Goal: Book appointment/travel/reservation

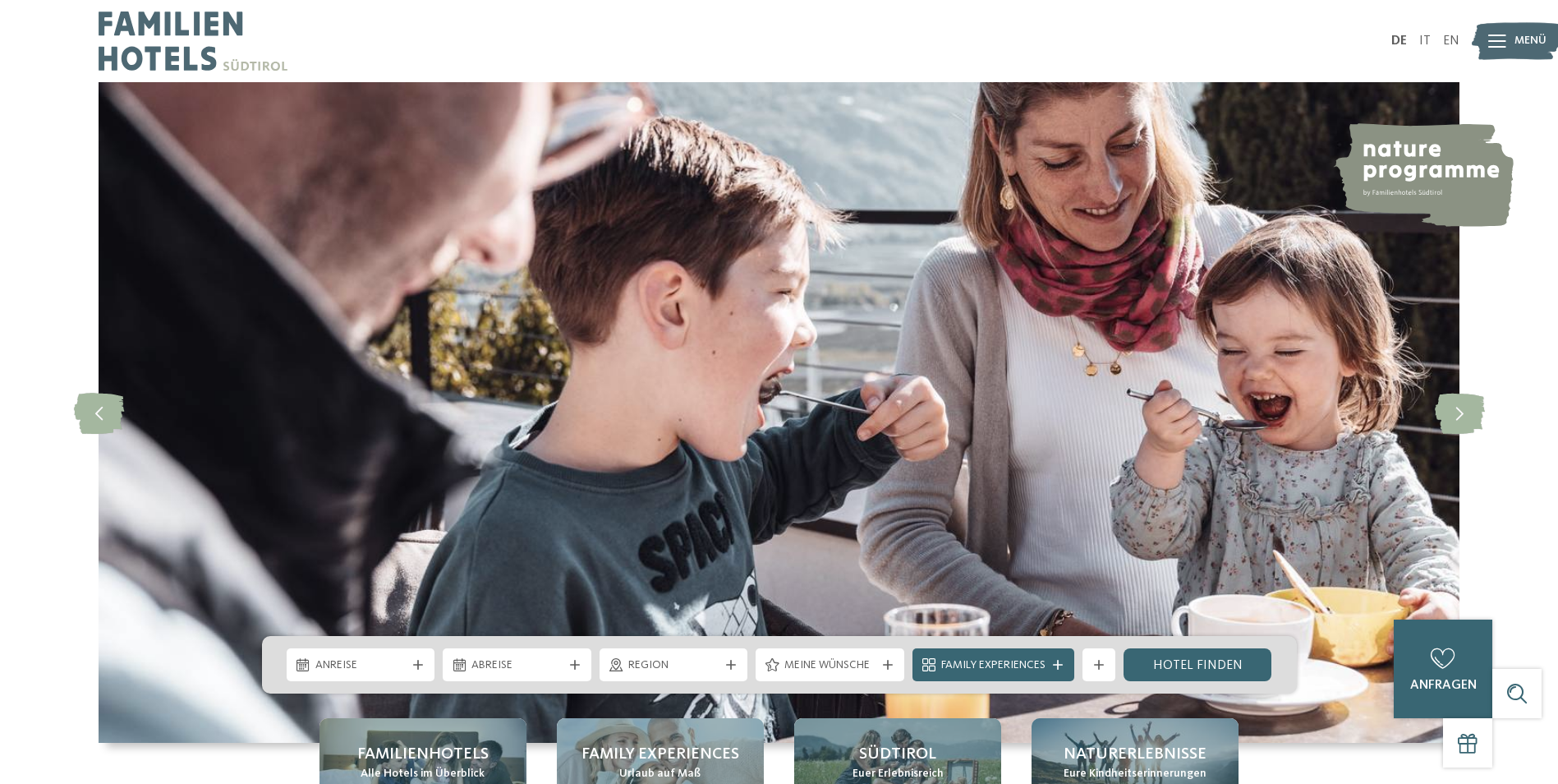
click at [1510, 38] on img at bounding box center [1518, 41] width 90 height 45
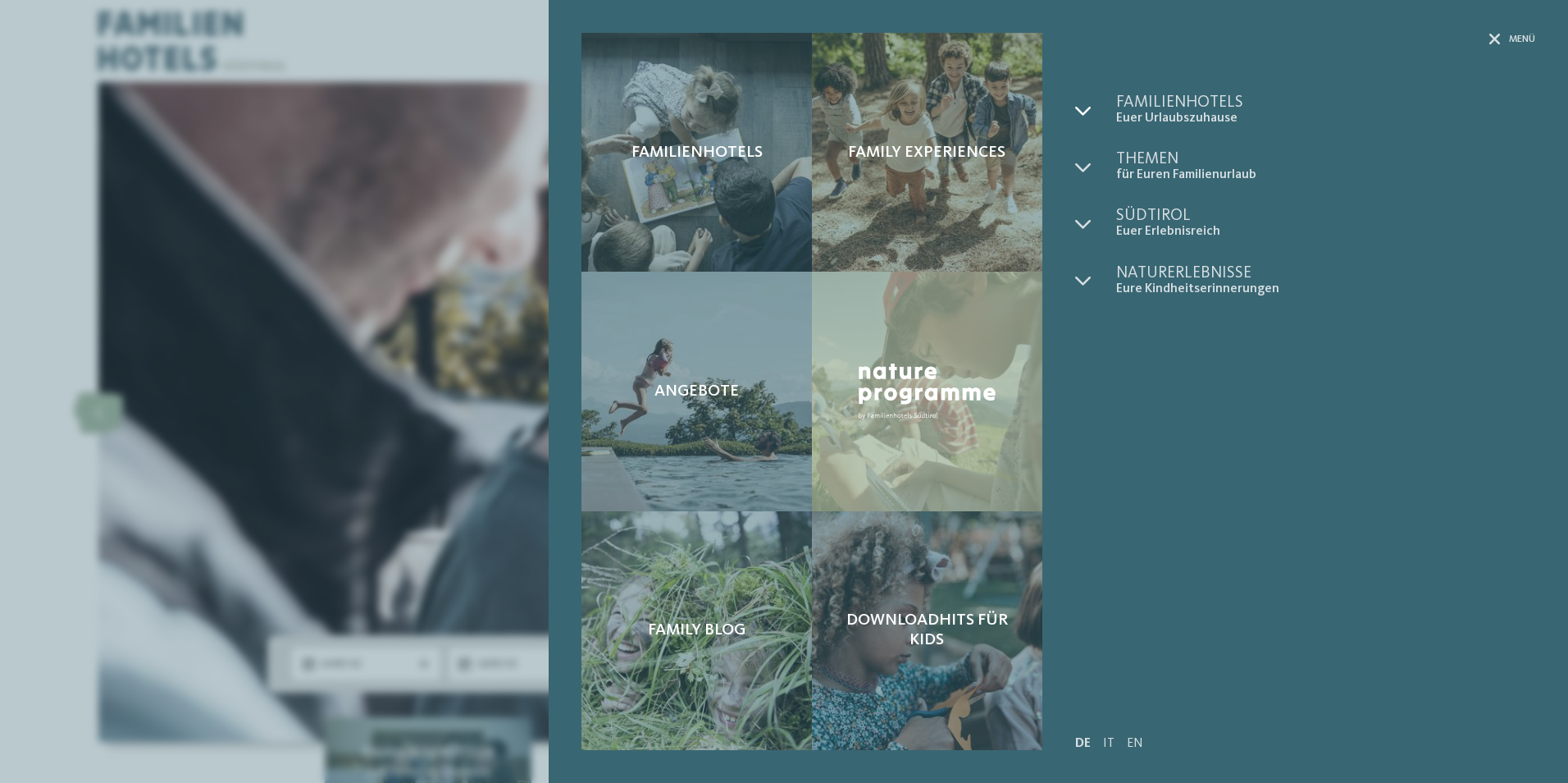
click at [1087, 113] on icon at bounding box center [1083, 110] width 16 height 16
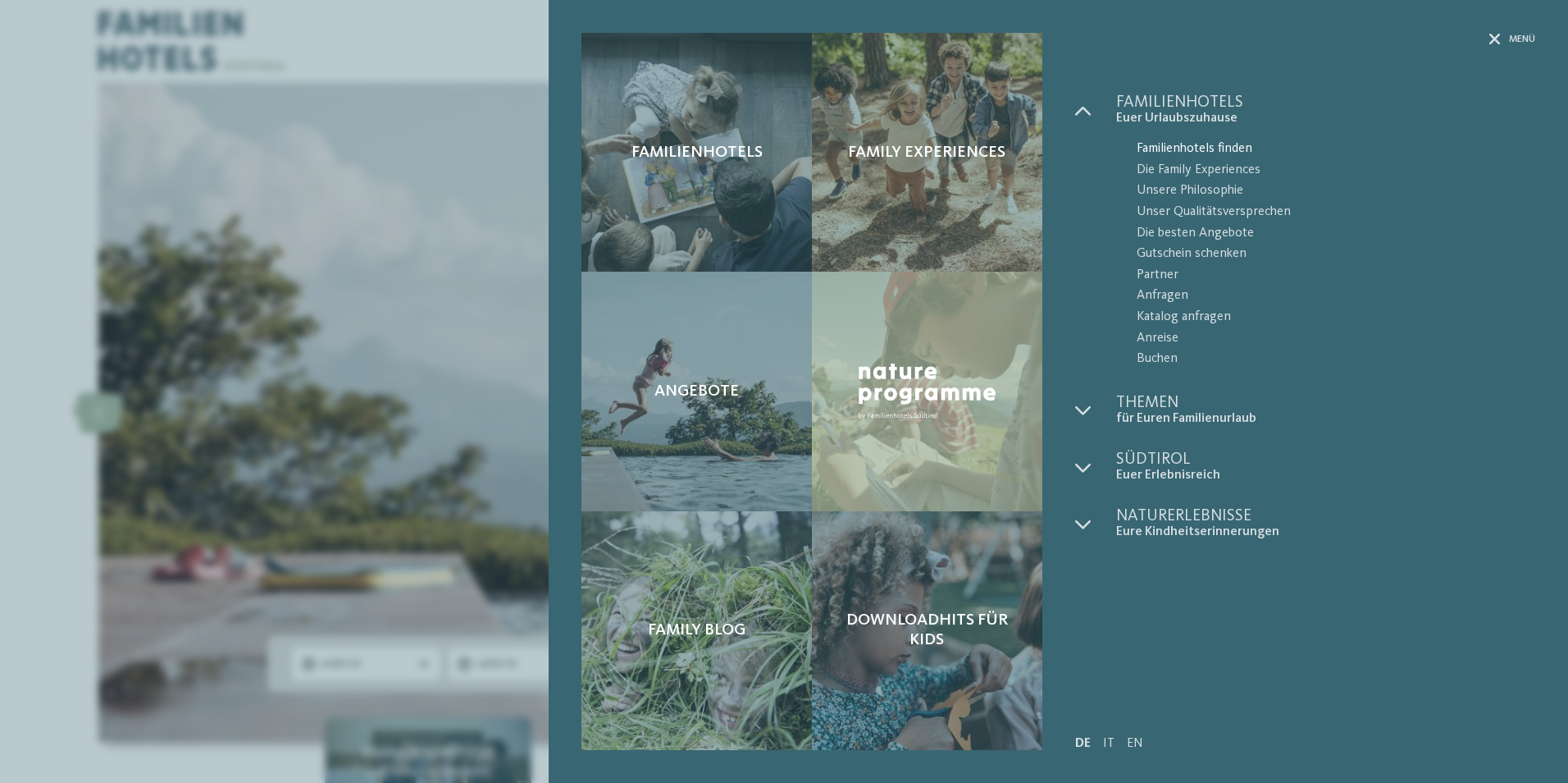
click at [1182, 143] on span "Familienhotels finden" at bounding box center [1335, 149] width 398 height 22
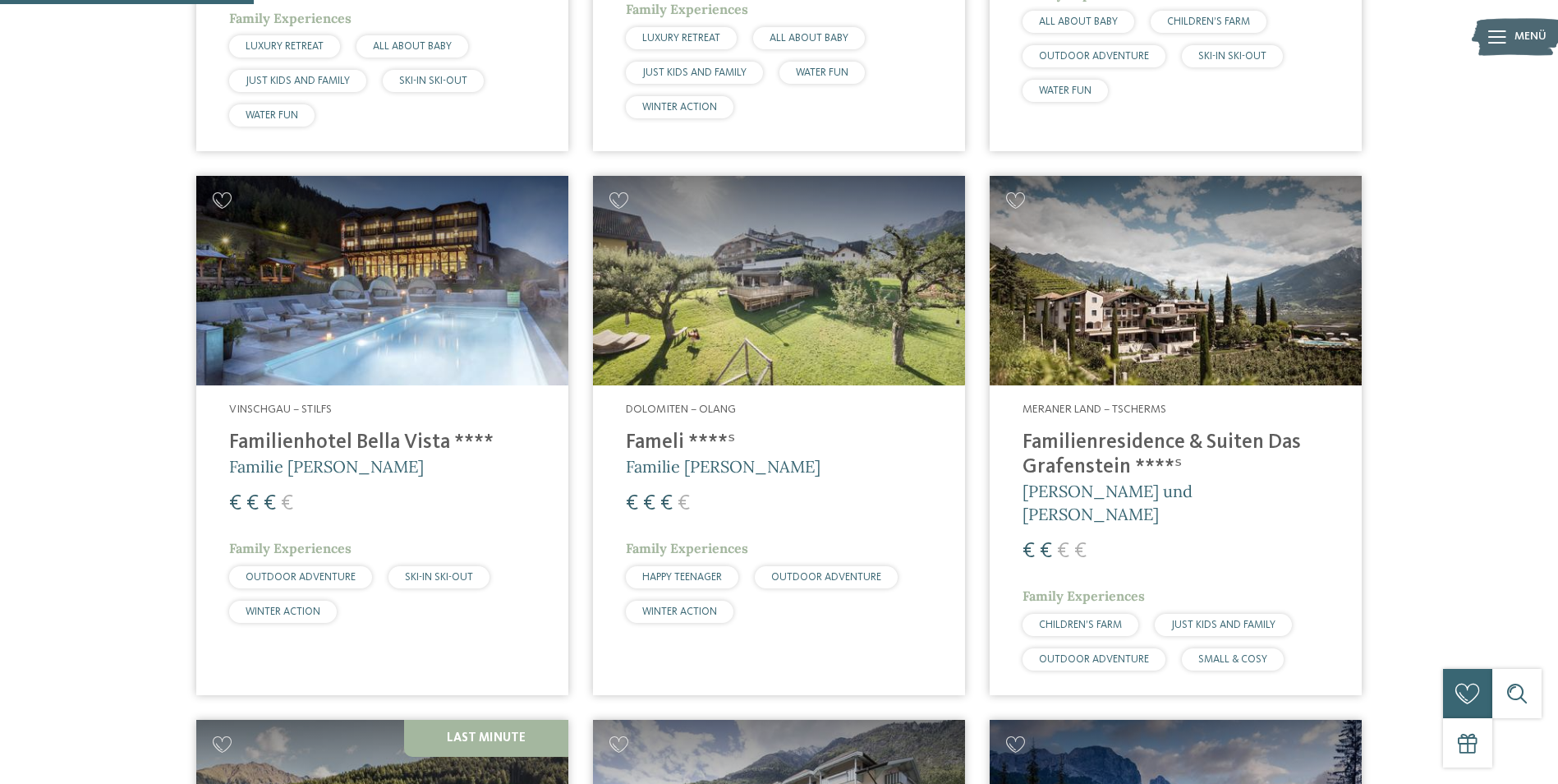
scroll to position [903, 0]
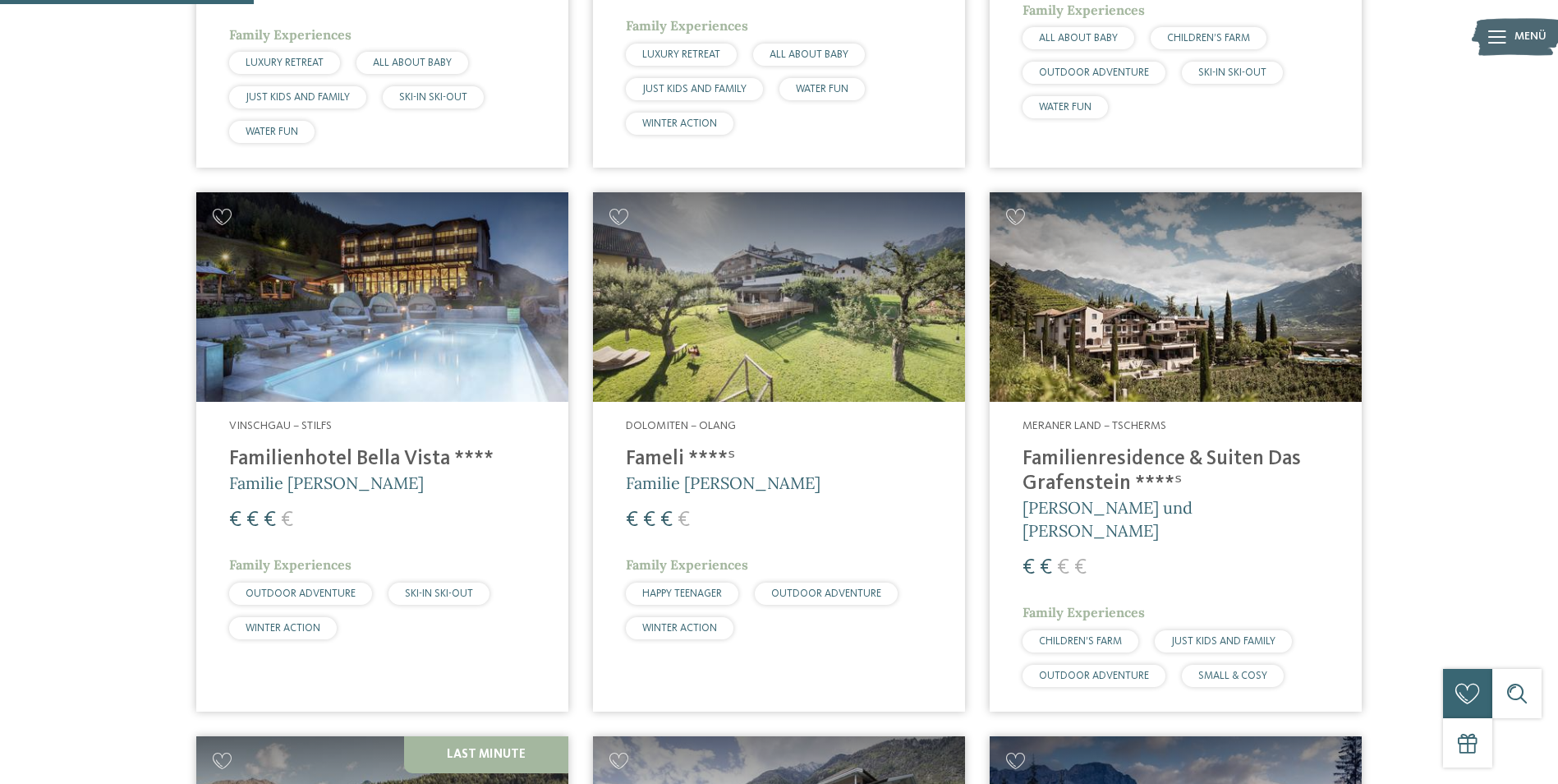
click at [401, 515] on div "€ € € €" at bounding box center [382, 519] width 306 height 29
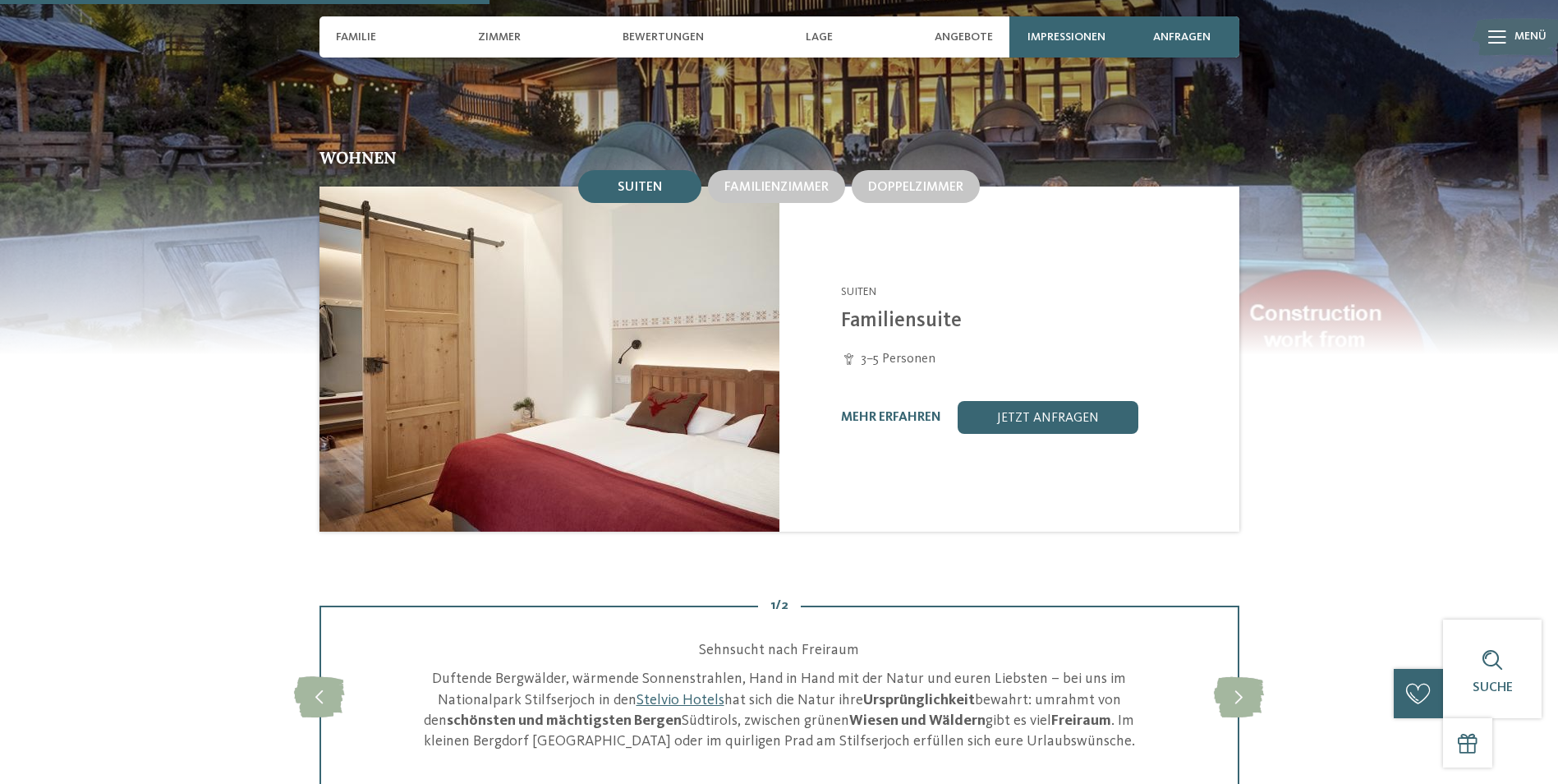
scroll to position [1479, 0]
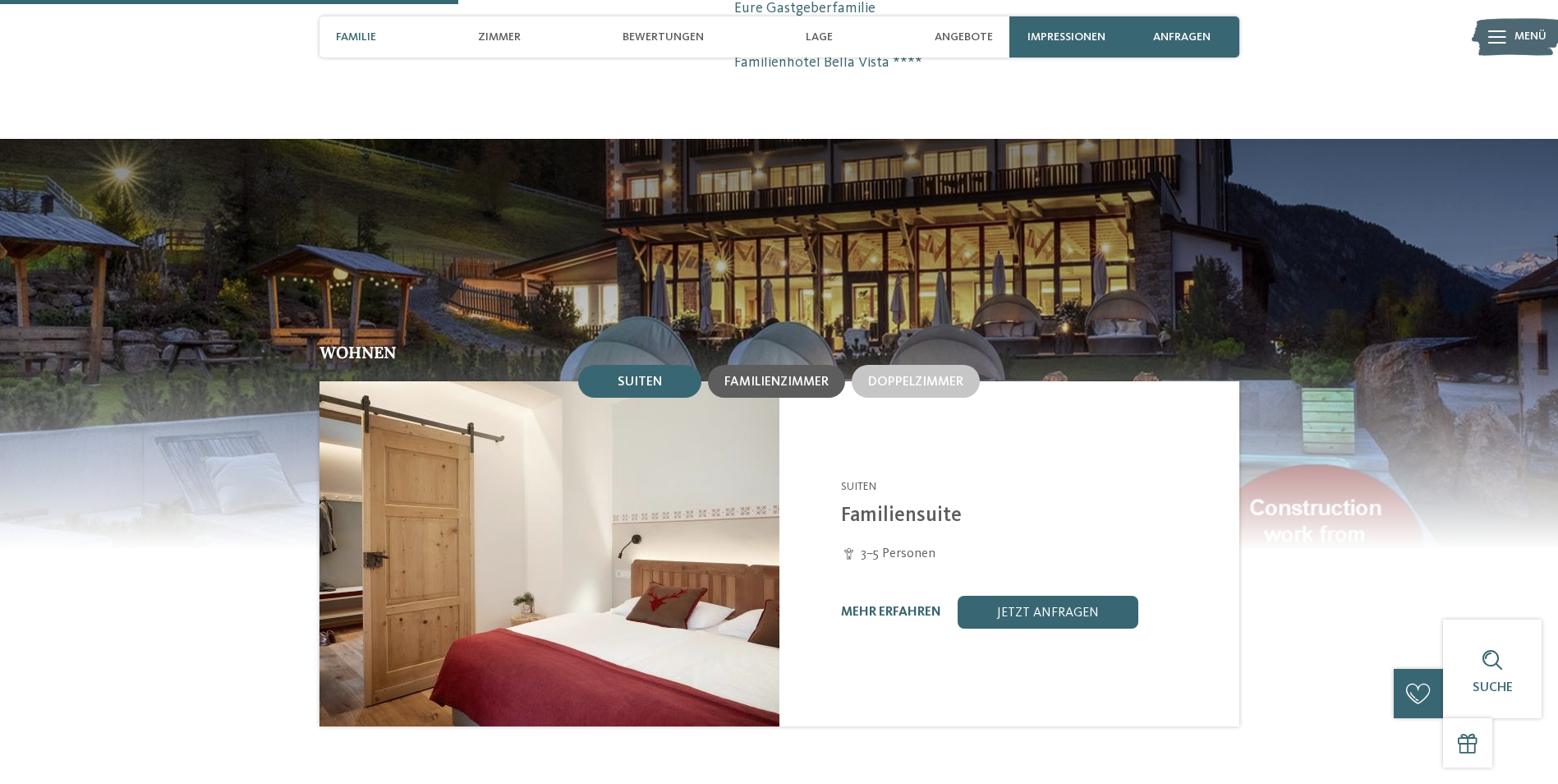
click at [757, 397] on div "Familienzimmer" at bounding box center [777, 380] width 137 height 33
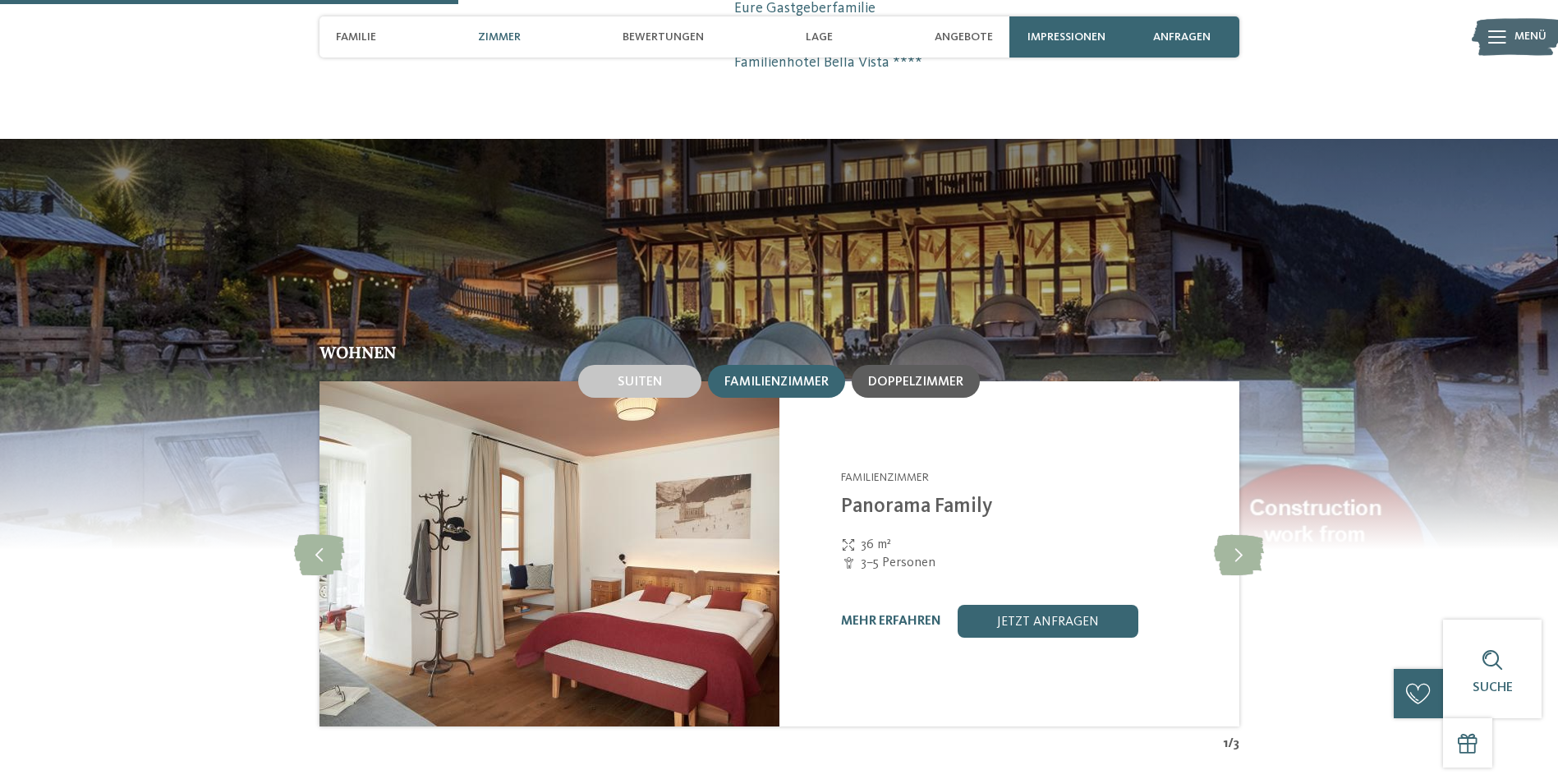
click at [909, 383] on span "Doppelzimmer" at bounding box center [916, 382] width 95 height 13
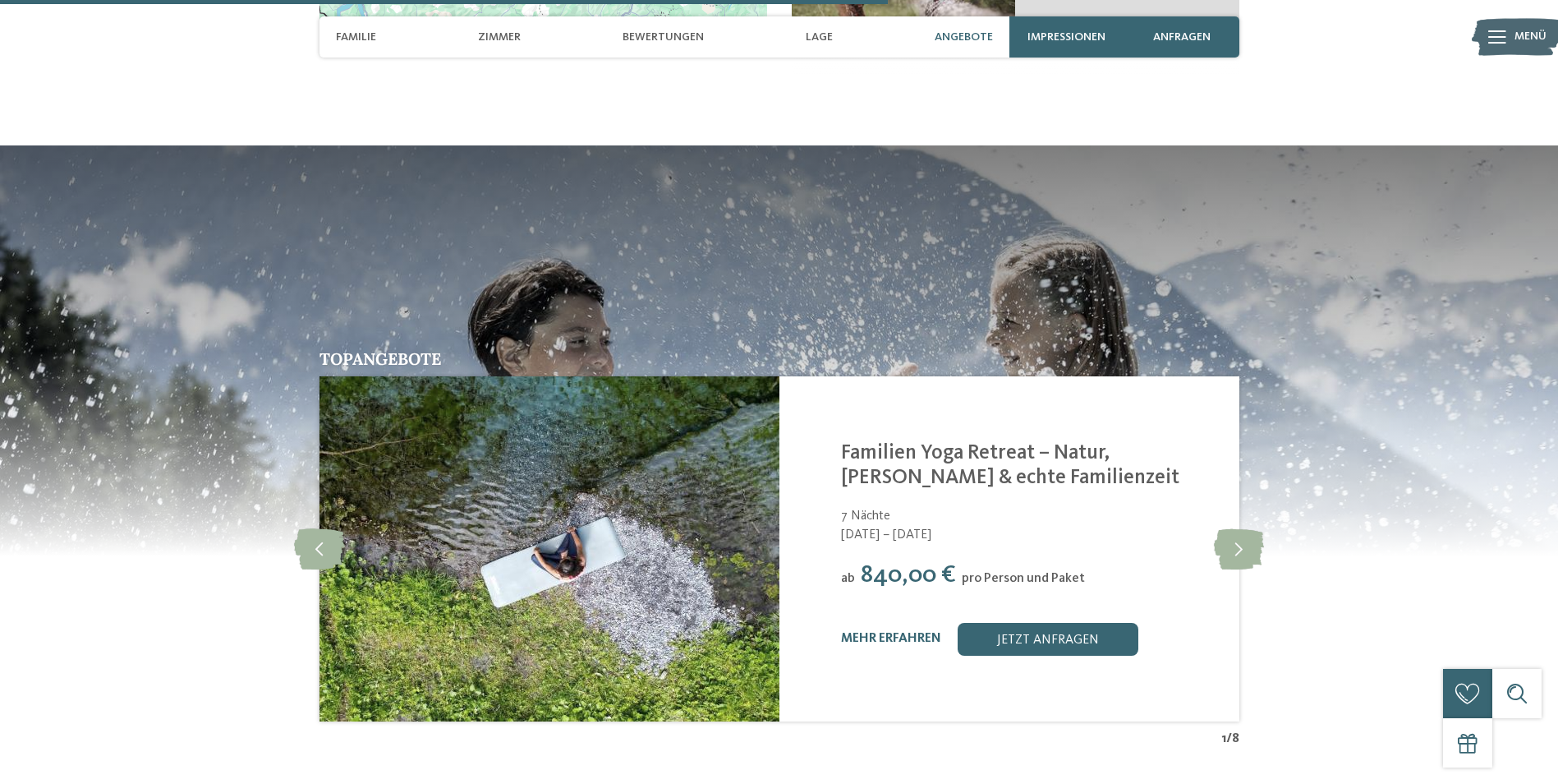
scroll to position [2875, 0]
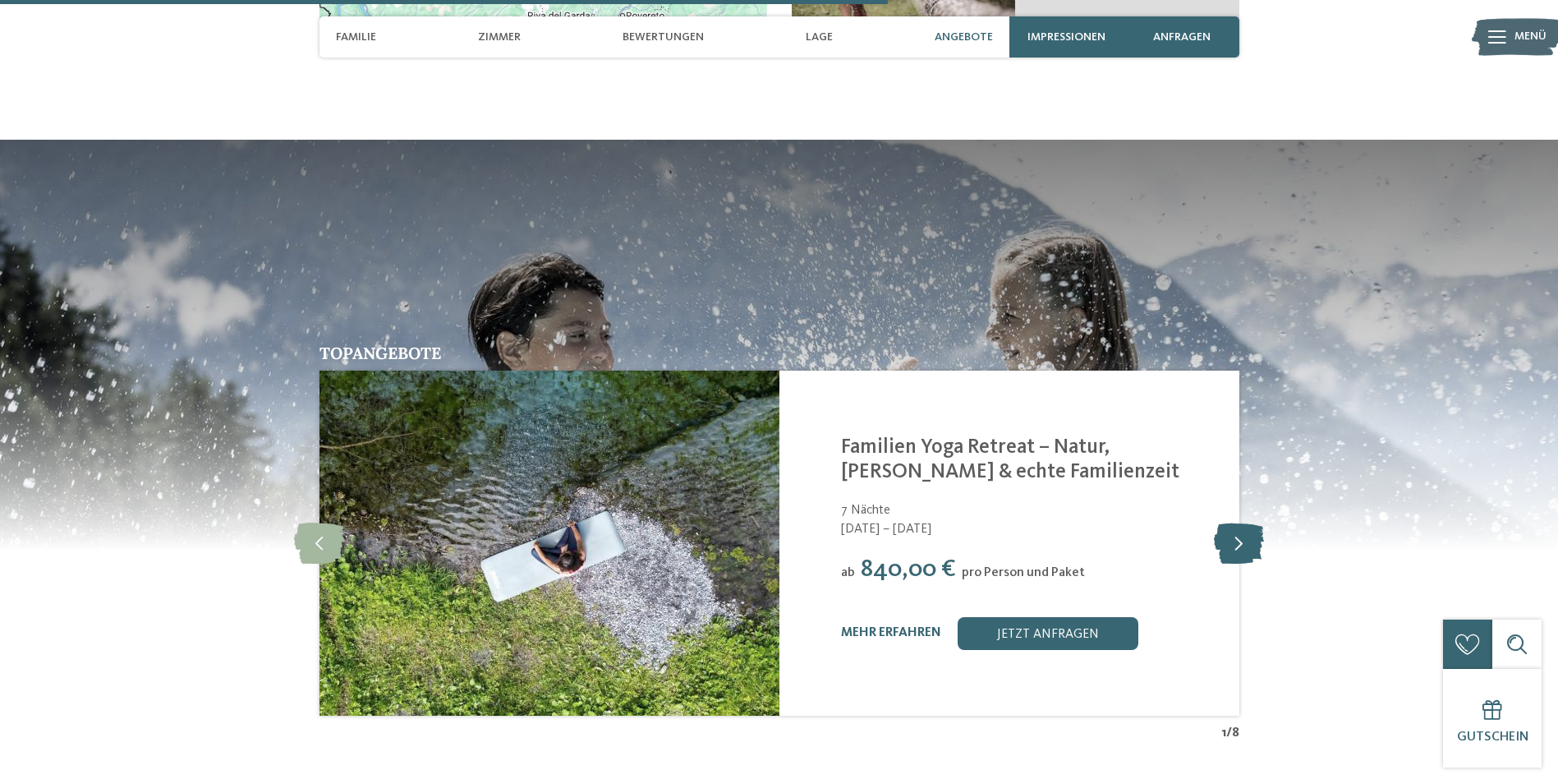
click at [1242, 541] on icon at bounding box center [1239, 543] width 50 height 41
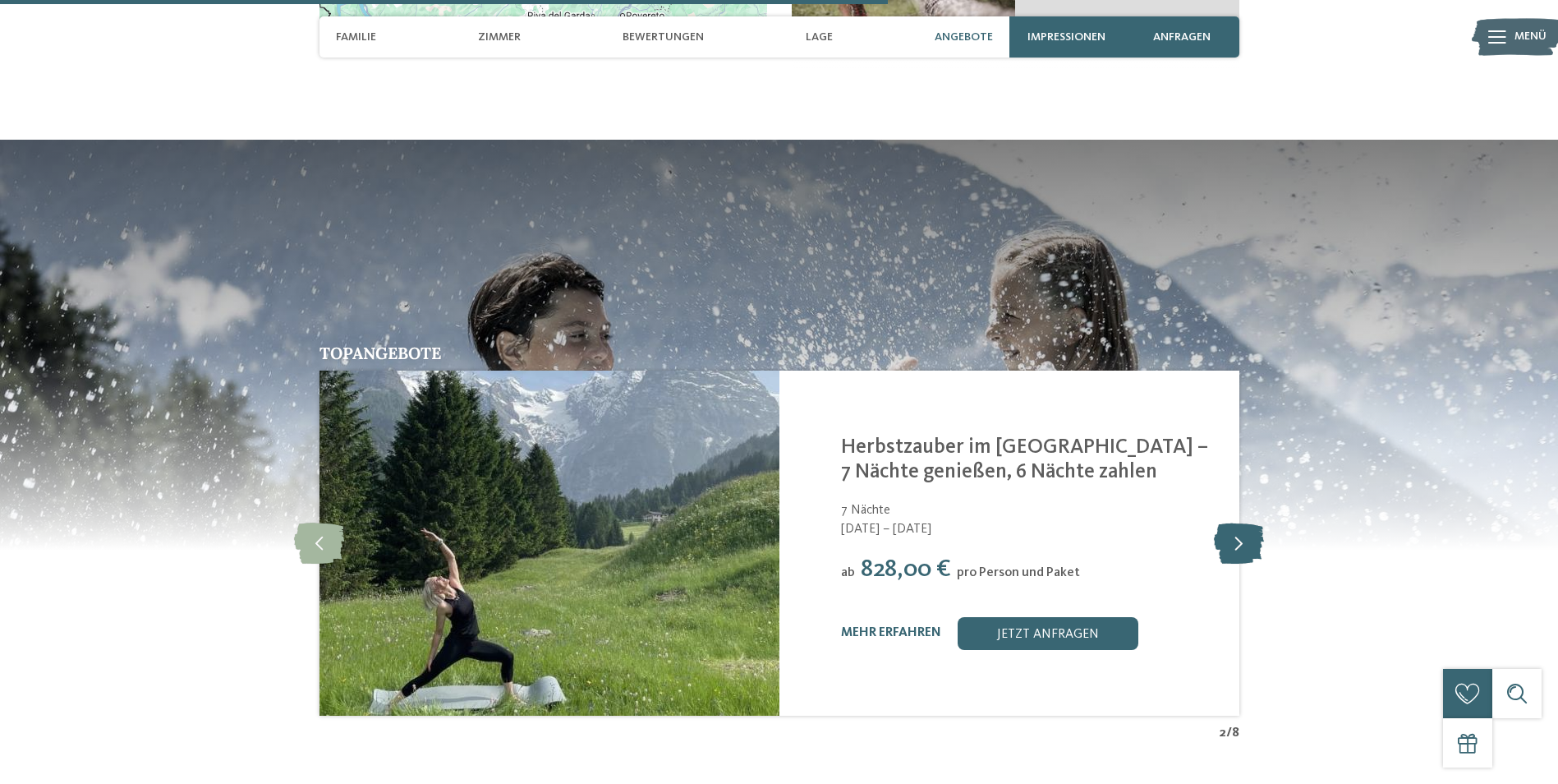
click at [1242, 541] on icon at bounding box center [1239, 543] width 50 height 41
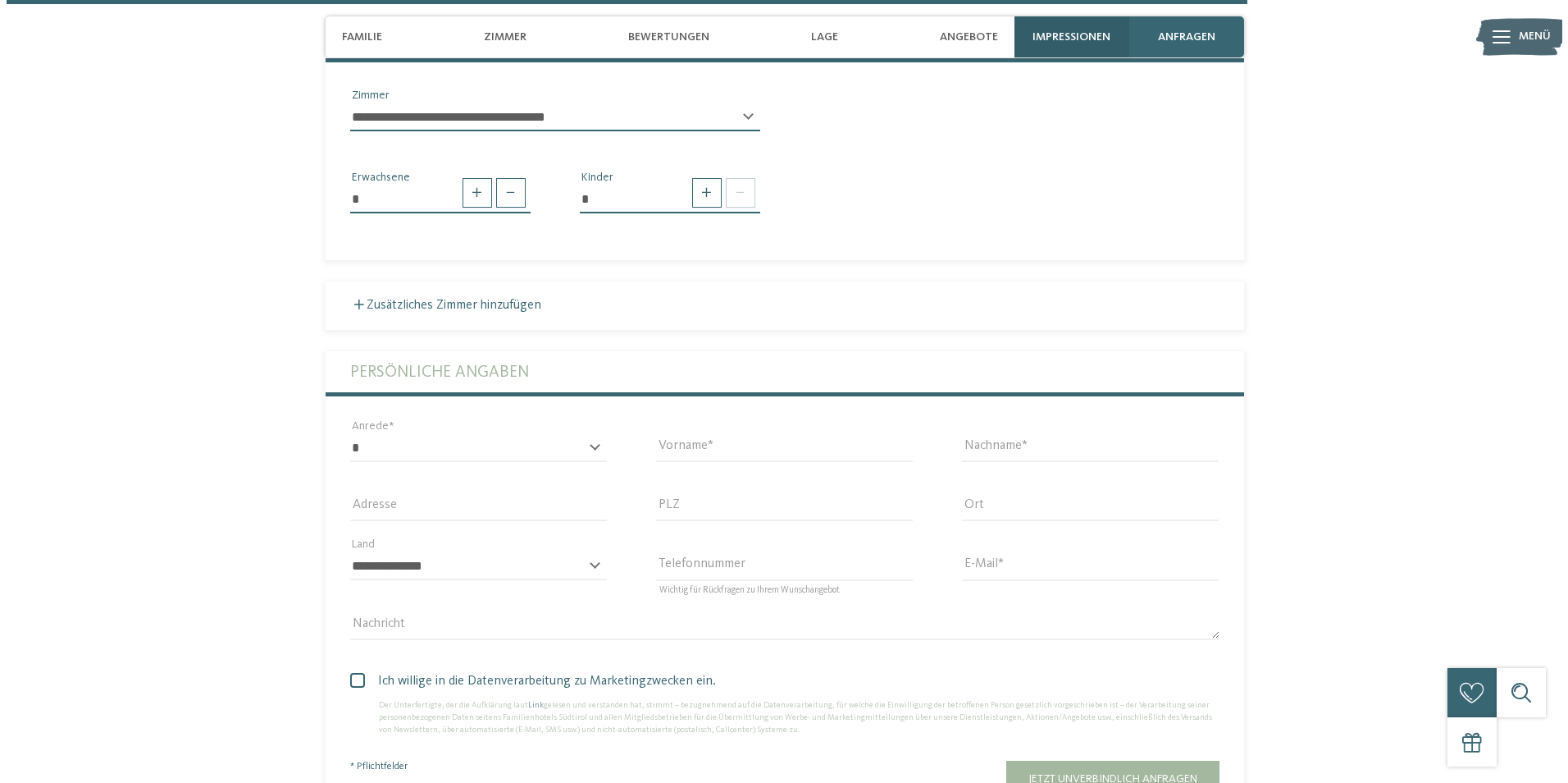
scroll to position [4019, 0]
